Goal: Transaction & Acquisition: Purchase product/service

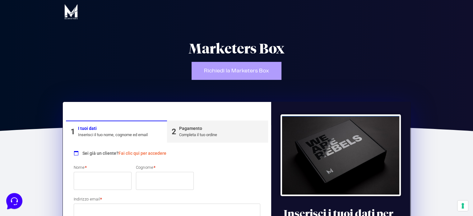
scroll to position [63, 0]
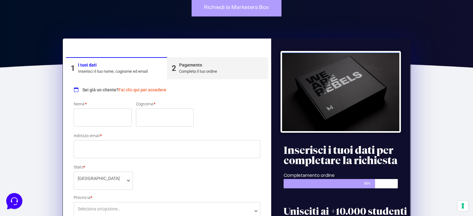
click at [111, 119] on input "Nome *" at bounding box center [103, 118] width 58 height 18
type input "sara"
click at [154, 118] on input "Cognome *" at bounding box center [165, 118] width 58 height 18
type input "Lo Vasco"
click at [80, 117] on input "sara" at bounding box center [103, 118] width 58 height 18
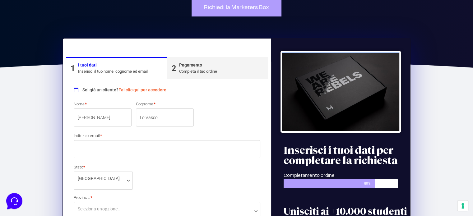
type input "Sara"
click at [106, 155] on input "Indirizzo email *" at bounding box center [167, 149] width 187 height 18
type input "[EMAIL_ADDRESS][DOMAIN_NAME]"
select select "NO"
type input "Novara"
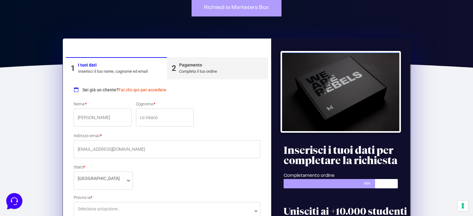
type input "4"
type input "28100"
type input "3894319773"
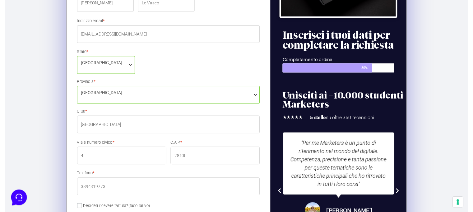
scroll to position [176, 0]
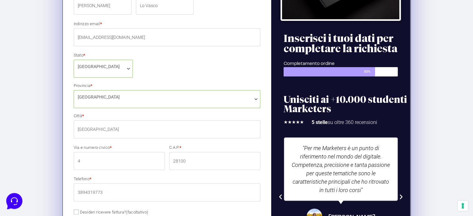
click at [213, 97] on span "Novara" at bounding box center [167, 97] width 179 height 7
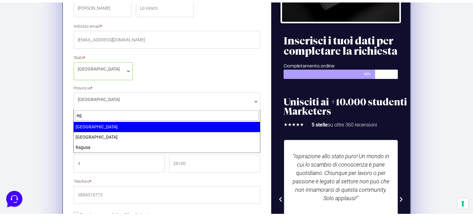
scroll to position [0, 0]
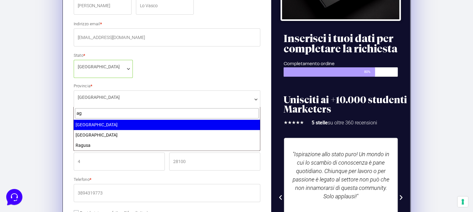
type input "ag"
select select "AG"
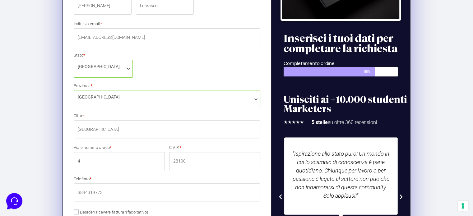
click at [150, 136] on input "Novara" at bounding box center [167, 129] width 187 height 18
type input "Palma di Montechiaro"
click at [107, 162] on input "4" at bounding box center [119, 161] width 91 height 18
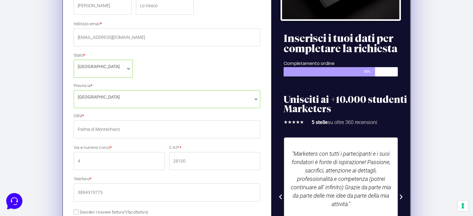
drag, startPoint x: 83, startPoint y: 162, endPoint x: 36, endPoint y: 161, distance: 46.4
click at [36, 161] on section "1 I tuoi dati Inserisci il tuo nome, cognome ed email 2 Pagamento Completa il t…" at bounding box center [236, 220] width 473 height 500
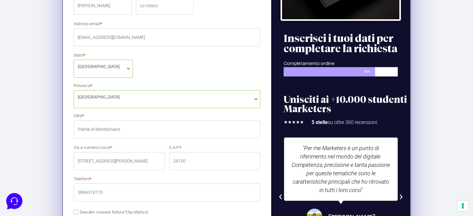
click at [104, 161] on input "Via Raffaello sanzio, n°186" at bounding box center [119, 161] width 91 height 18
type input "[STREET_ADDRESS][PERSON_NAME]"
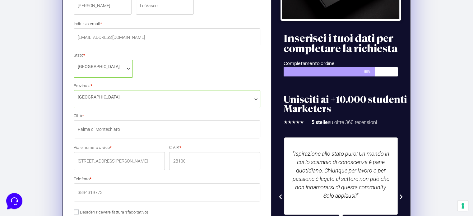
drag, startPoint x: 190, startPoint y: 162, endPoint x: 108, endPoint y: 158, distance: 82.9
click at [108, 158] on div "Nome * Sara Cognome * Lo Vasco Indirizzo email * lovascosara@gmail.com Stato * …" at bounding box center [167, 146] width 191 height 315
type input "92044"
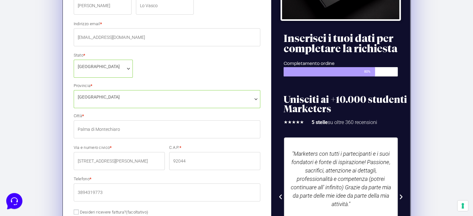
click at [156, 198] on input "3894319773" at bounding box center [167, 193] width 187 height 18
click at [209, 190] on input "3894319773" at bounding box center [167, 193] width 187 height 18
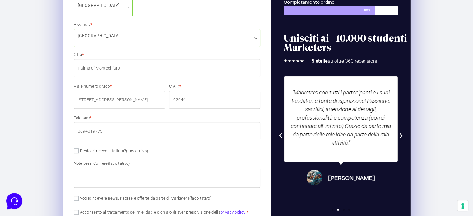
scroll to position [249, 0]
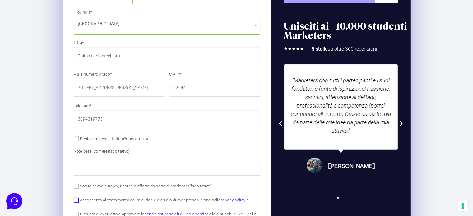
click at [76, 198] on input "Acconsento al trattamento dei miei dati e dichiaro di aver preso visione della …" at bounding box center [76, 200] width 5 height 5
checkbox input "true"
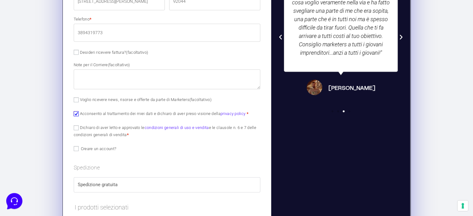
scroll to position [335, 0]
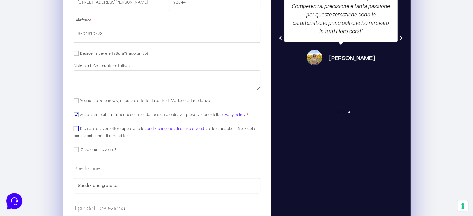
click at [76, 128] on input "Dichiaro di aver letto e approvato le condizioni generali di uso e vendita e le…" at bounding box center [76, 128] width 5 height 5
checkbox input "true"
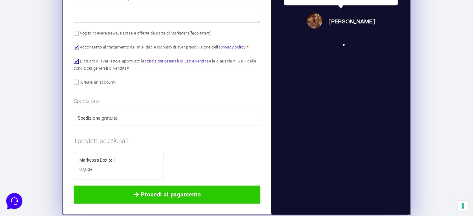
scroll to position [430, 0]
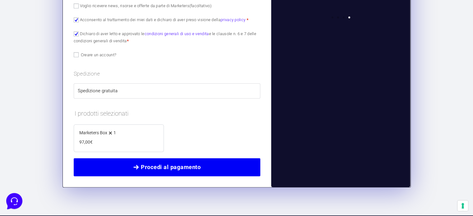
click at [213, 173] on link "Procedi al pagamento" at bounding box center [167, 167] width 187 height 18
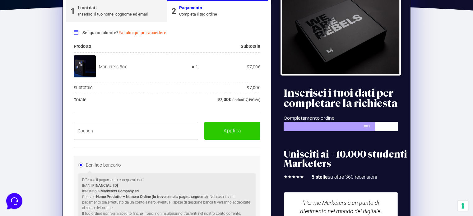
scroll to position [105, 0]
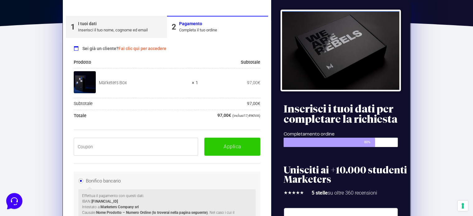
click at [119, 149] on input "text" at bounding box center [136, 147] width 125 height 18
paste input "BOXPRO100OFF"
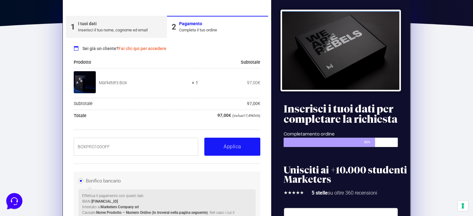
type input "BOXPRO100OFF"
click at [243, 148] on button "Applica" at bounding box center [232, 147] width 56 height 18
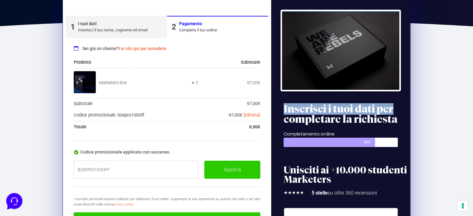
drag, startPoint x: 472, startPoint y: 77, endPoint x: 478, endPoint y: 101, distance: 25.0
click at [473, 101] on html "Marketers Box Richiedi la Marketers Box 1 I tuoi dati Inserisci il tuo nome, co…" at bounding box center [236, 149] width 473 height 508
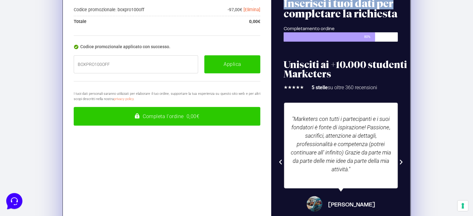
scroll to position [251, 0]
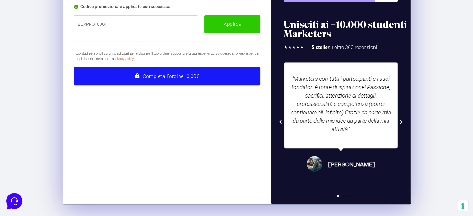
click at [197, 72] on button "Completa l'ordine 0,00€" at bounding box center [167, 76] width 187 height 19
